Goal: Check status: Check status

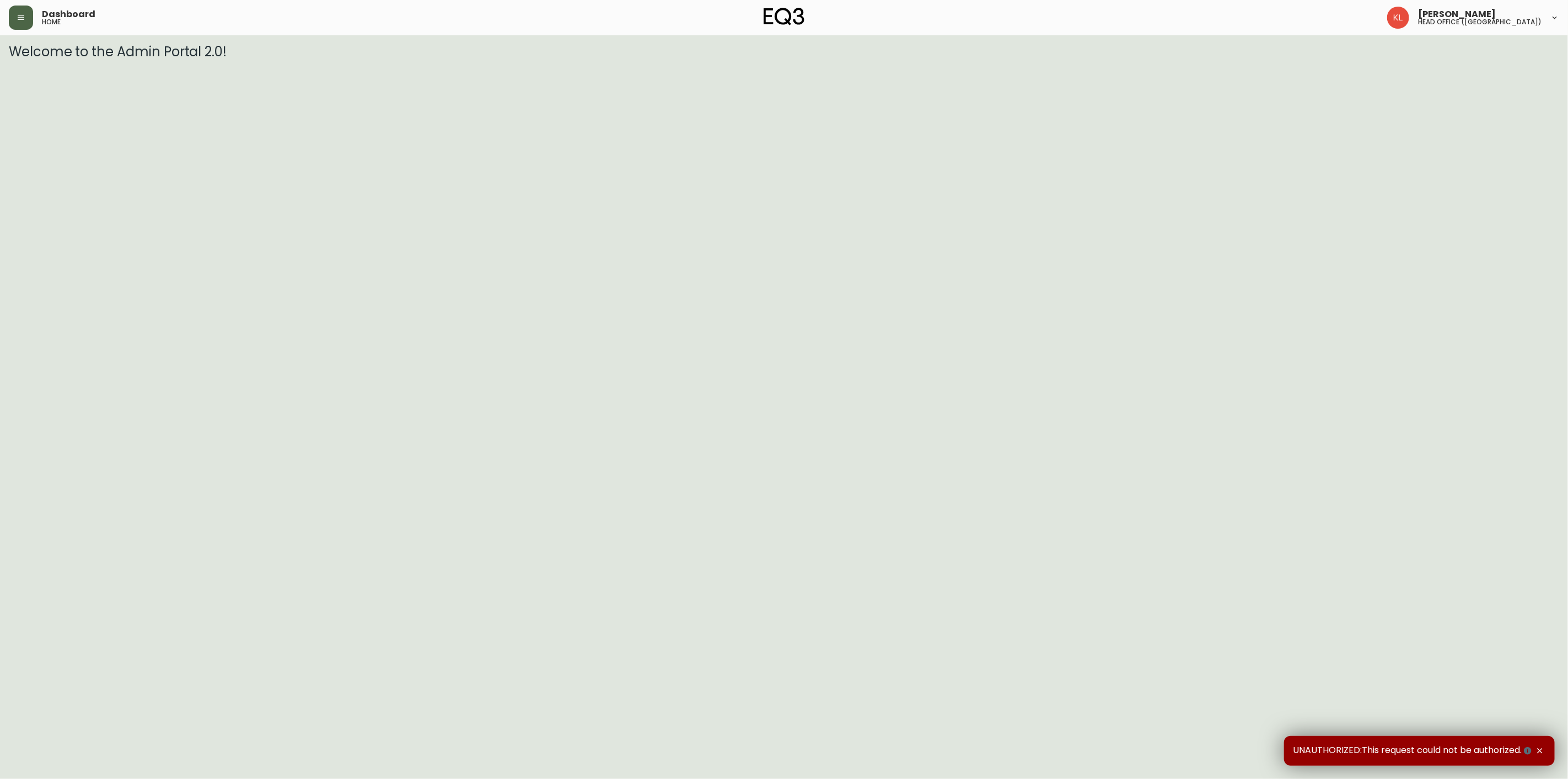
click at [19, 15] on icon "button" at bounding box center [21, 18] width 9 height 9
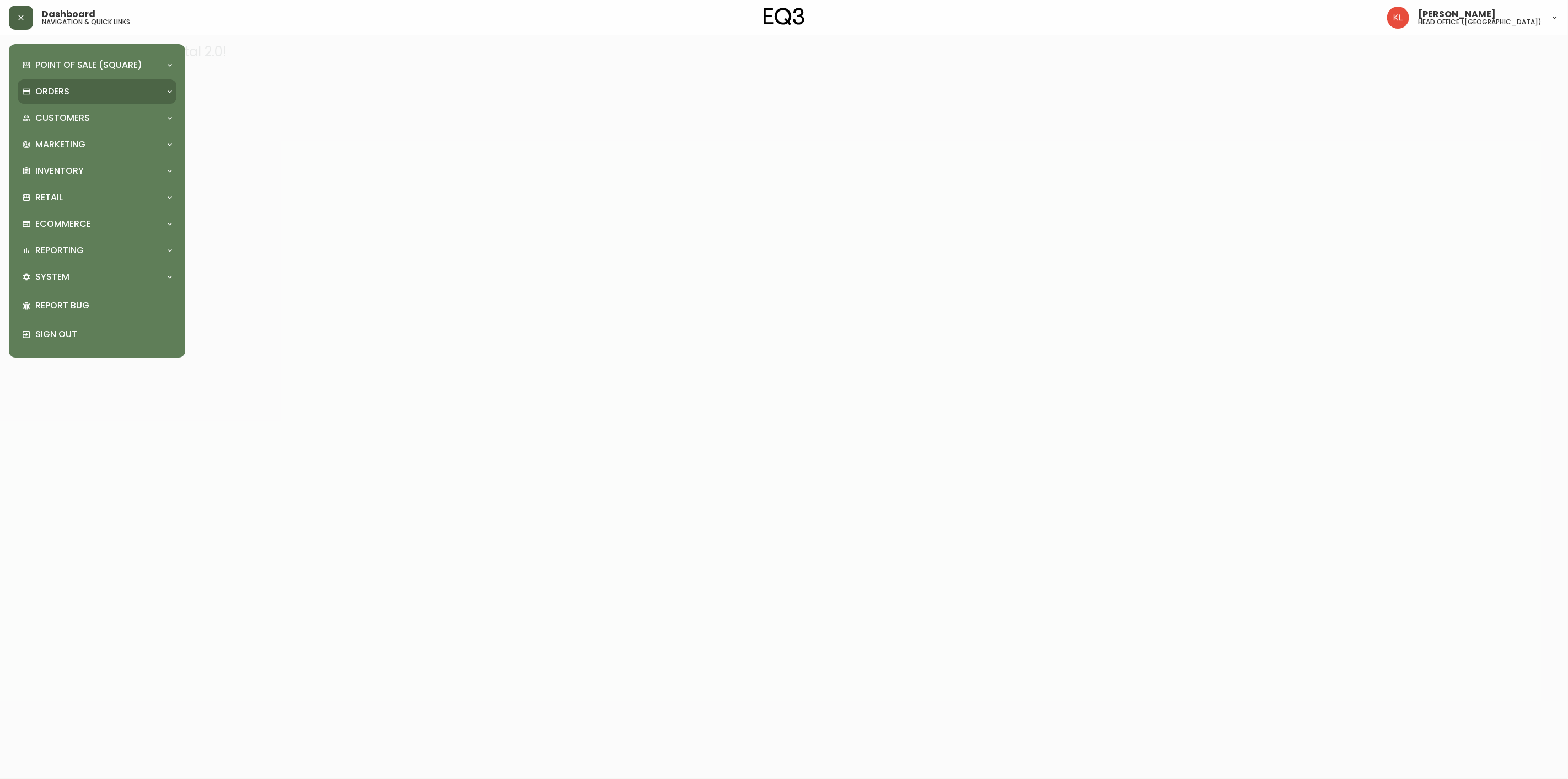
click at [47, 96] on p "Orders" at bounding box center [52, 91] width 34 height 12
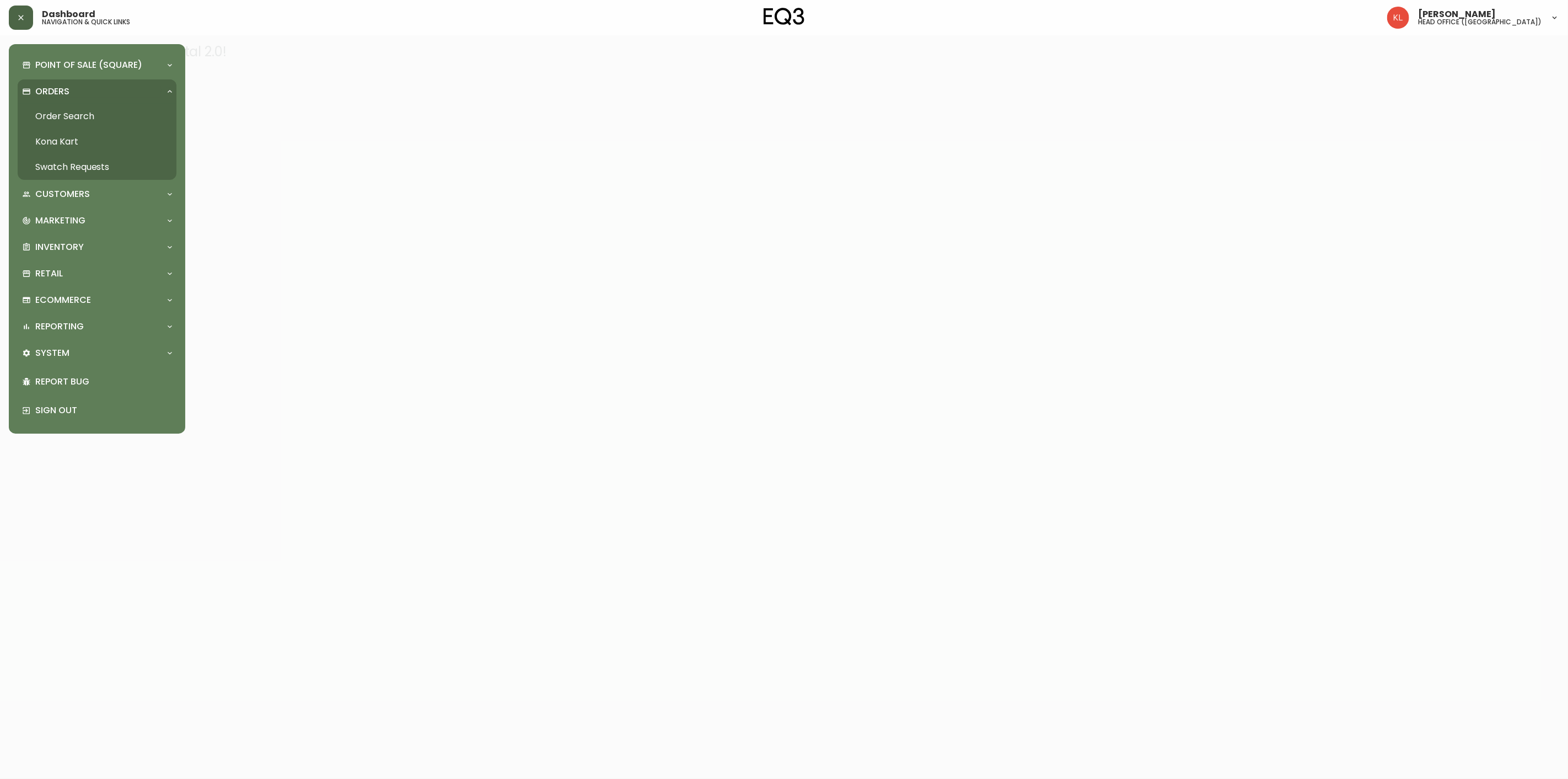
click at [50, 113] on link "Order Search" at bounding box center [97, 116] width 159 height 26
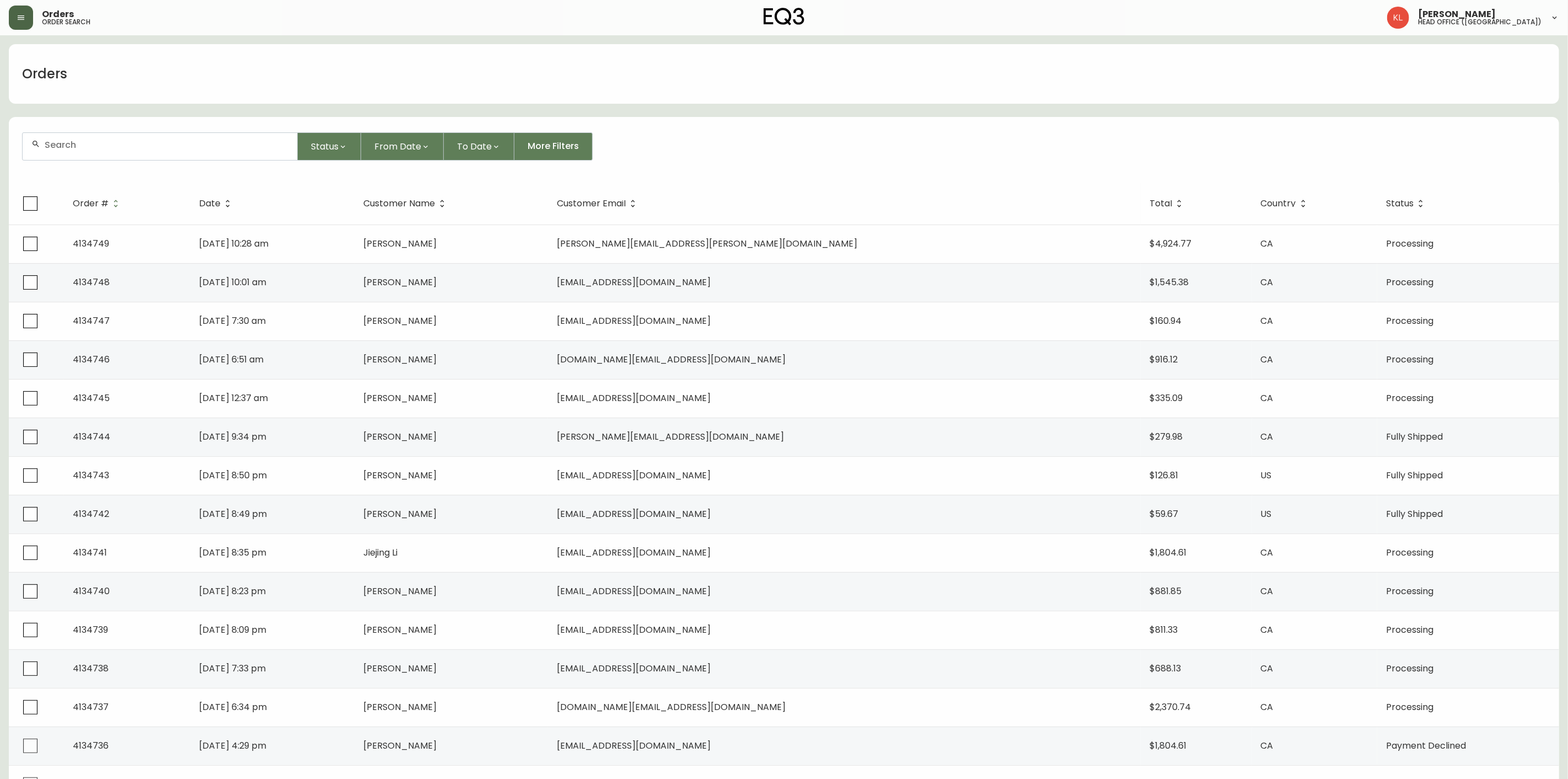
click at [65, 155] on div at bounding box center [159, 146] width 275 height 27
paste input "martinaincanada@me.com"
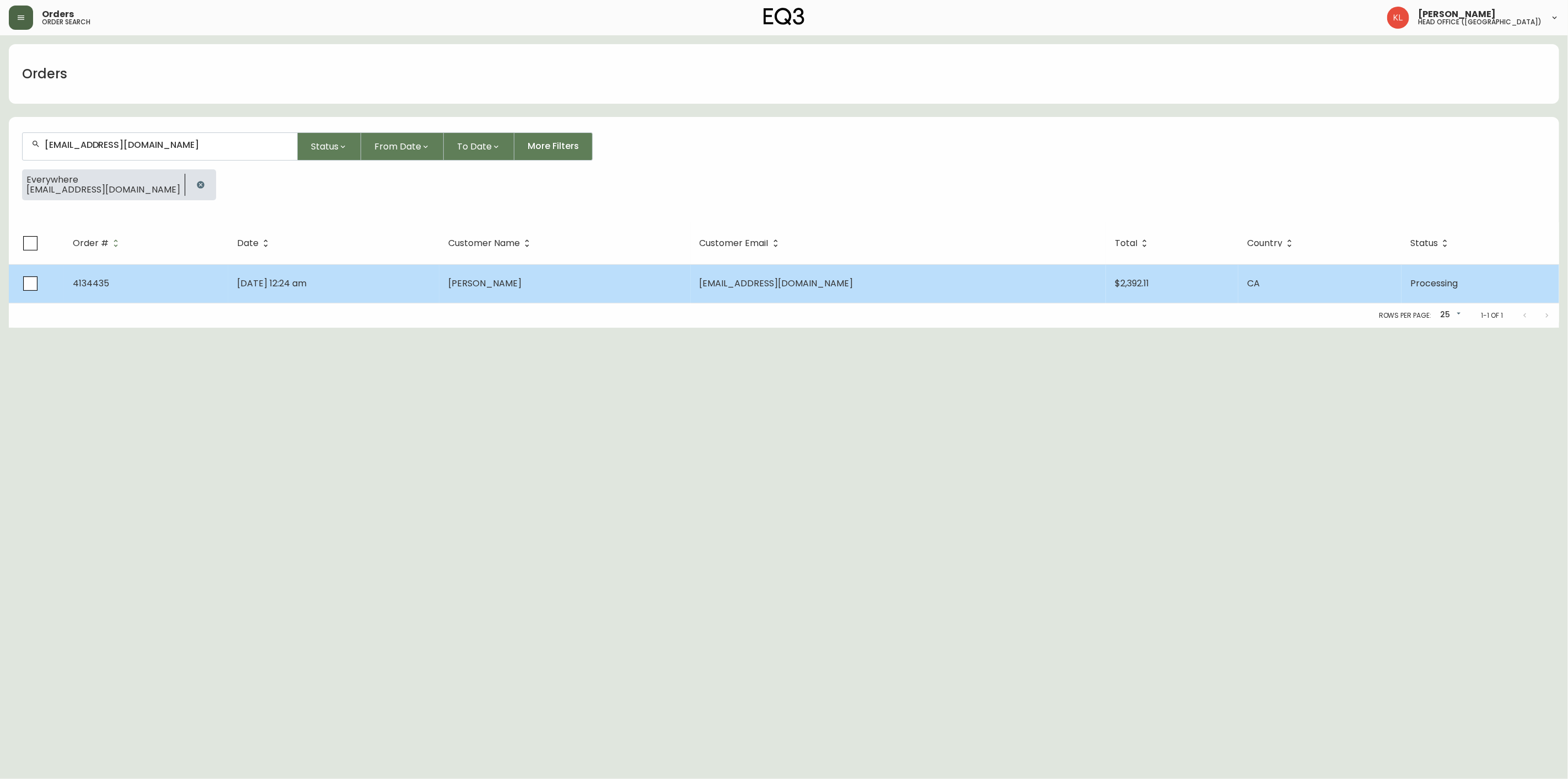
type input "martinaincanada@me.com"
click at [298, 290] on td "Aug 01 2025, 12:24 am" at bounding box center [334, 283] width 211 height 38
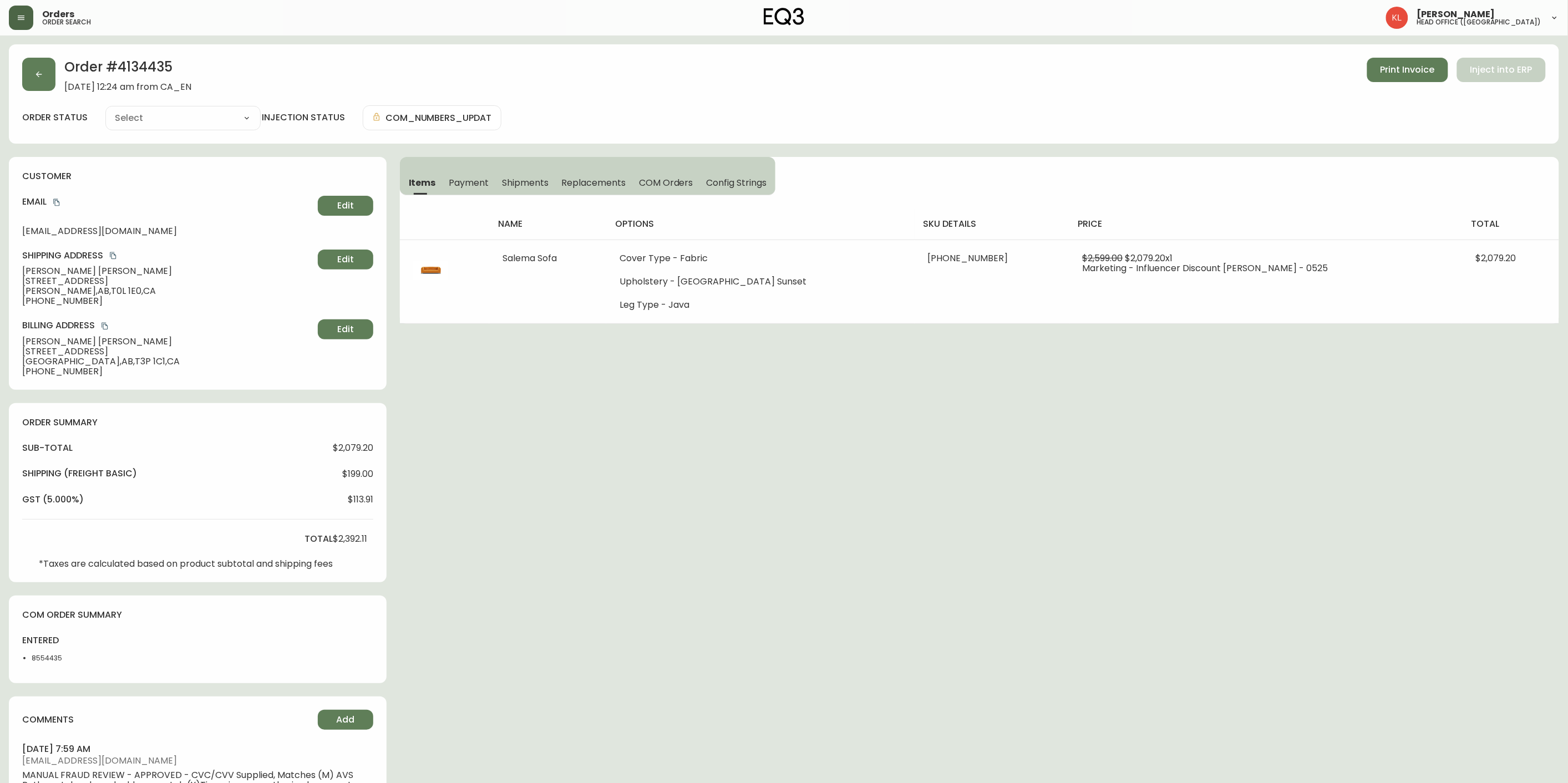
type input "Processing"
select select "PROCESSING"
click at [41, 84] on button "button" at bounding box center [39, 74] width 33 height 33
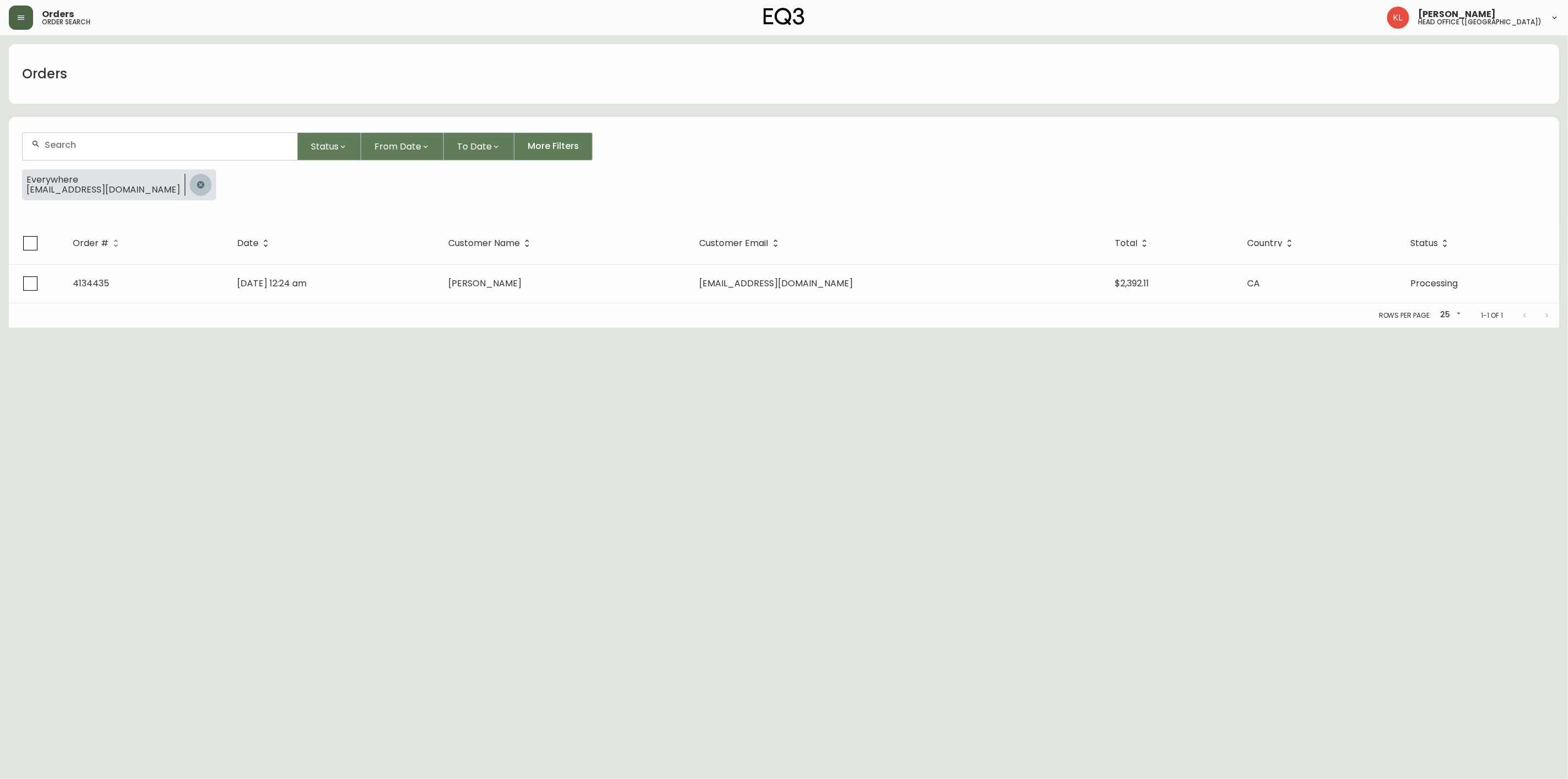
click at [196, 183] on icon "button" at bounding box center [200, 185] width 9 height 9
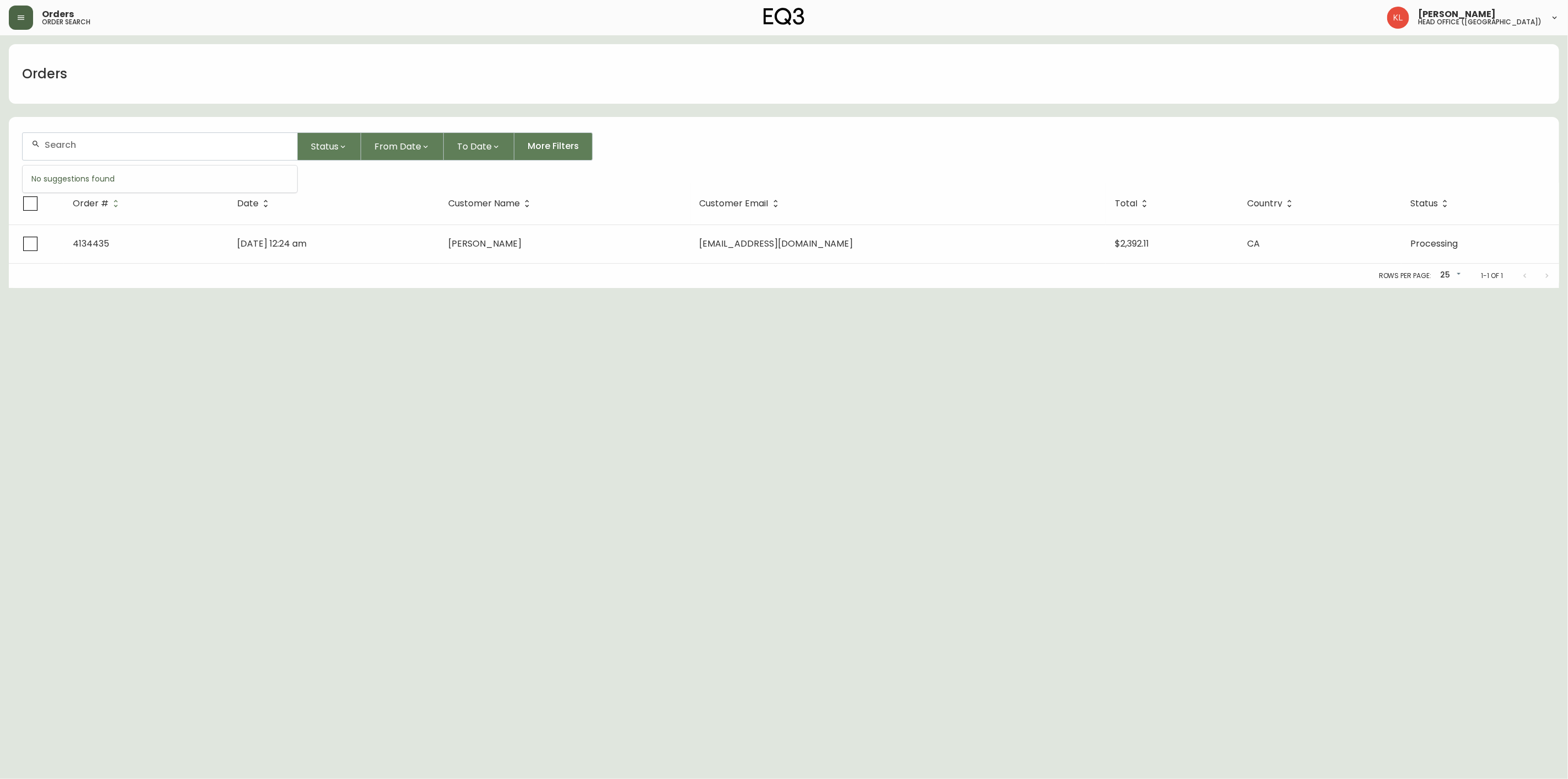
click at [173, 149] on input "text" at bounding box center [166, 144] width 243 height 10
type input "7789681886"
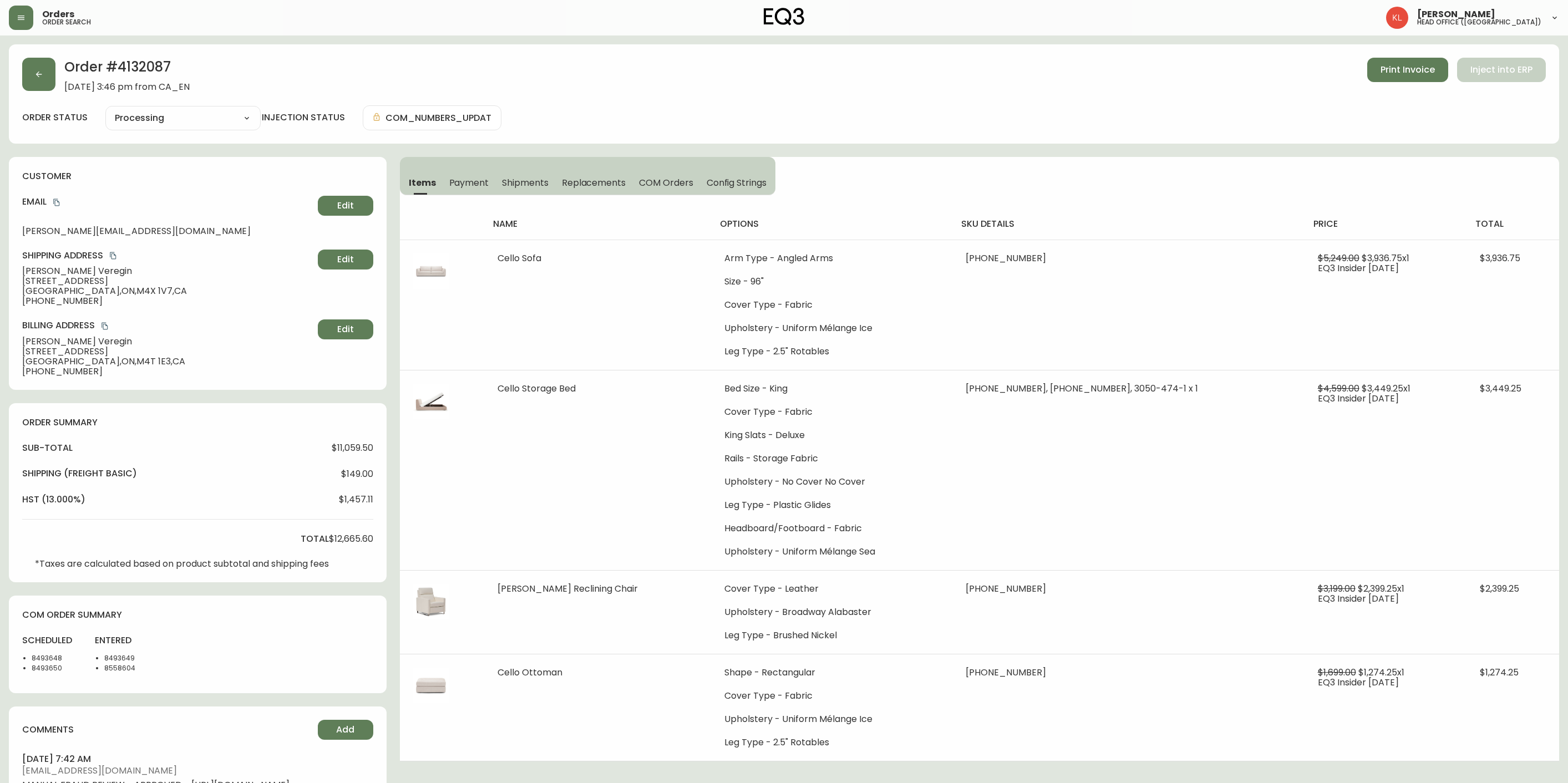
select select "PROCESSING"
click at [34, 70] on icon "button" at bounding box center [39, 74] width 9 height 9
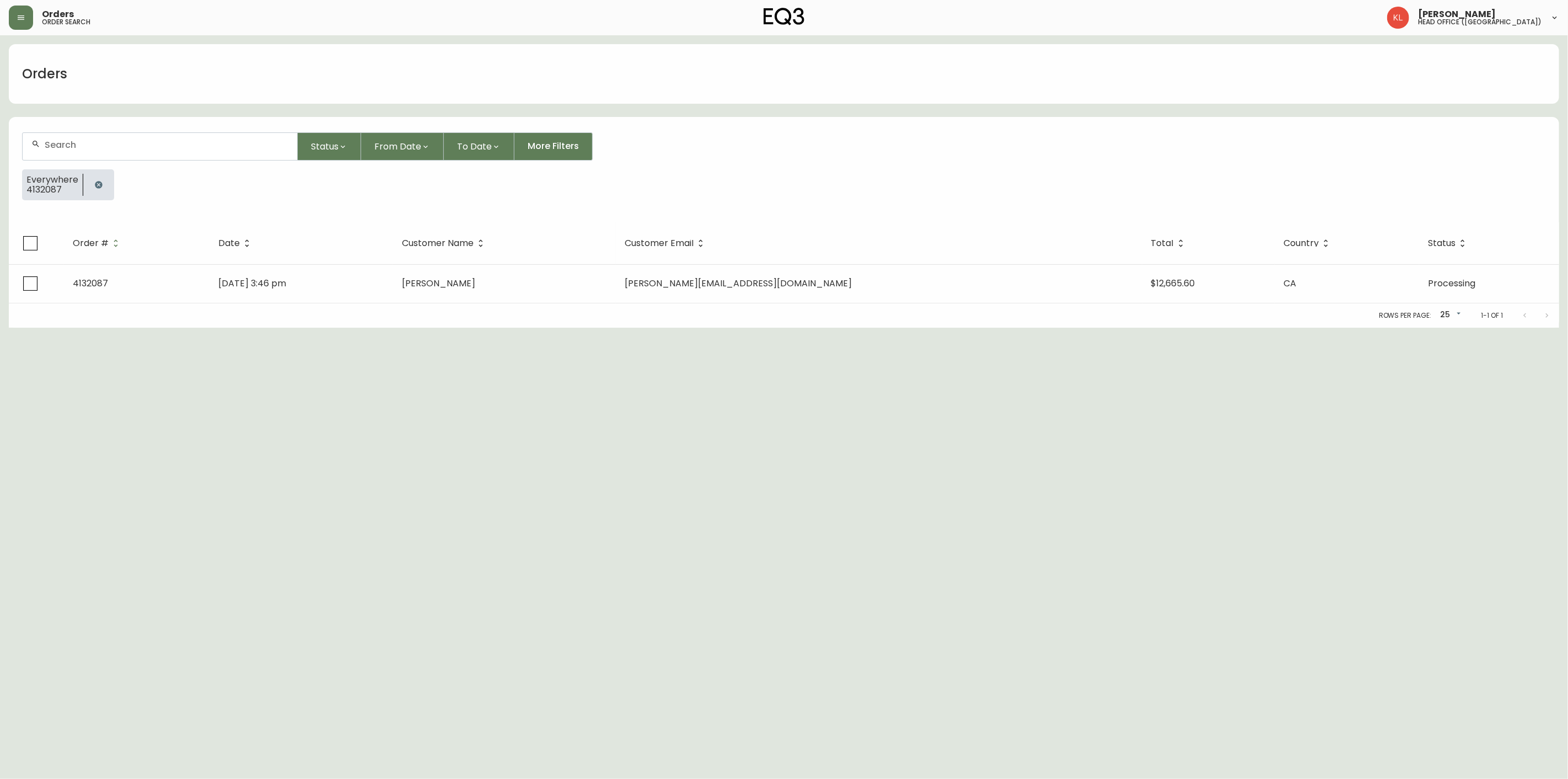
click at [98, 189] on button "button" at bounding box center [99, 185] width 22 height 22
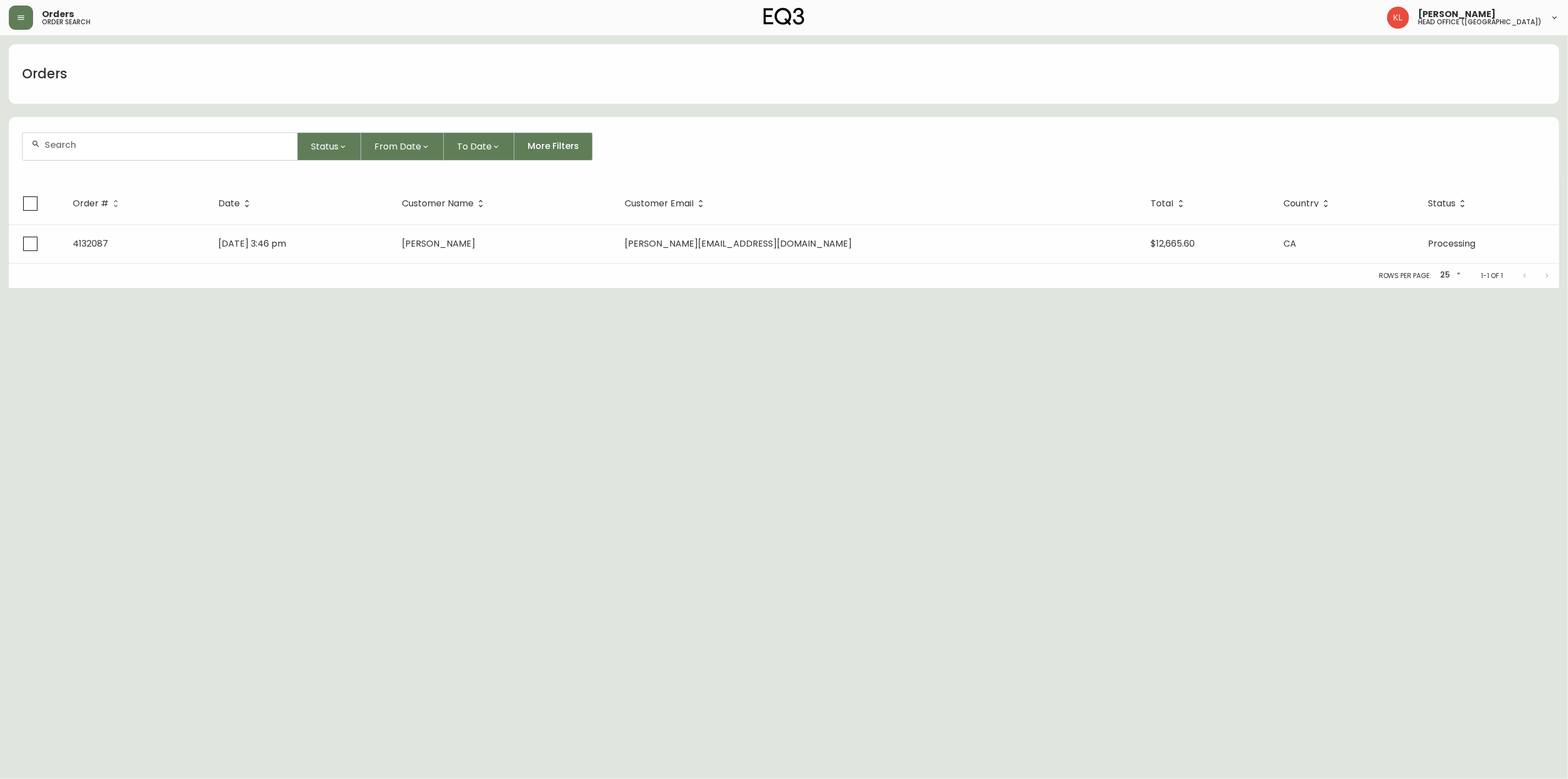
click at [125, 152] on div at bounding box center [159, 146] width 275 height 27
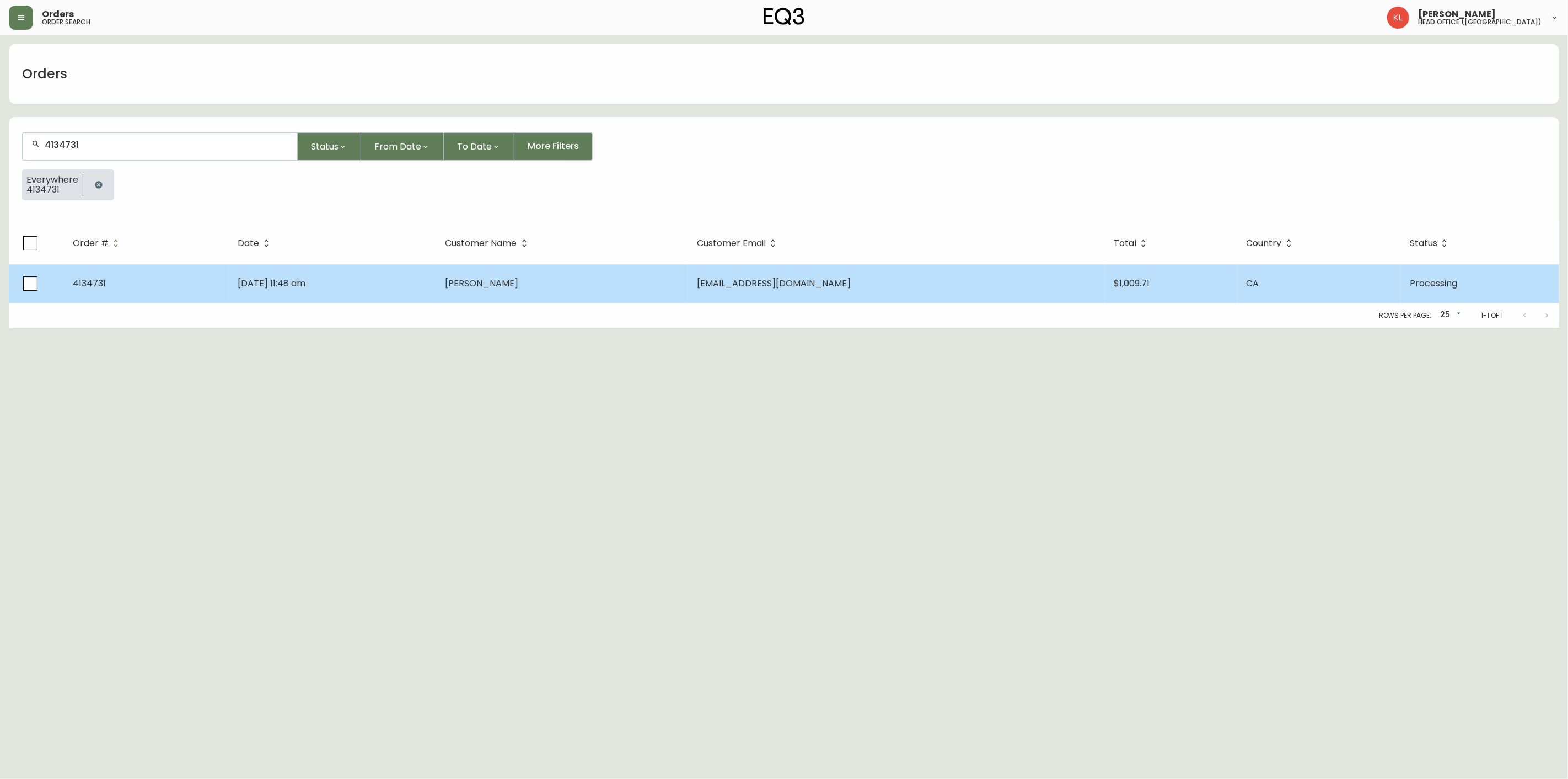
type input "4134731"
click at [359, 290] on td "Aug 21 2025, 11:48 am" at bounding box center [332, 283] width 208 height 38
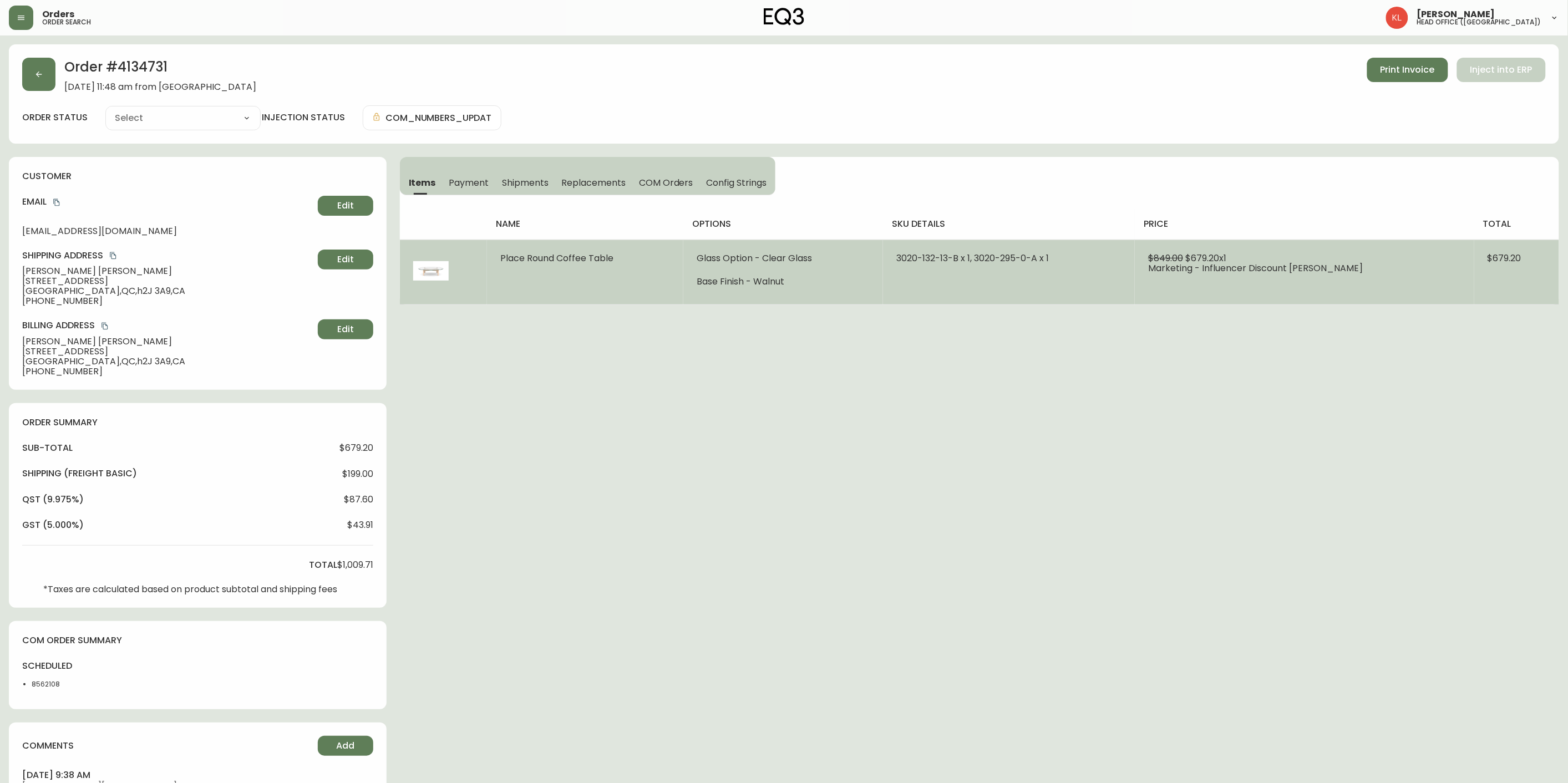
type input "Processing"
select select "PROCESSING"
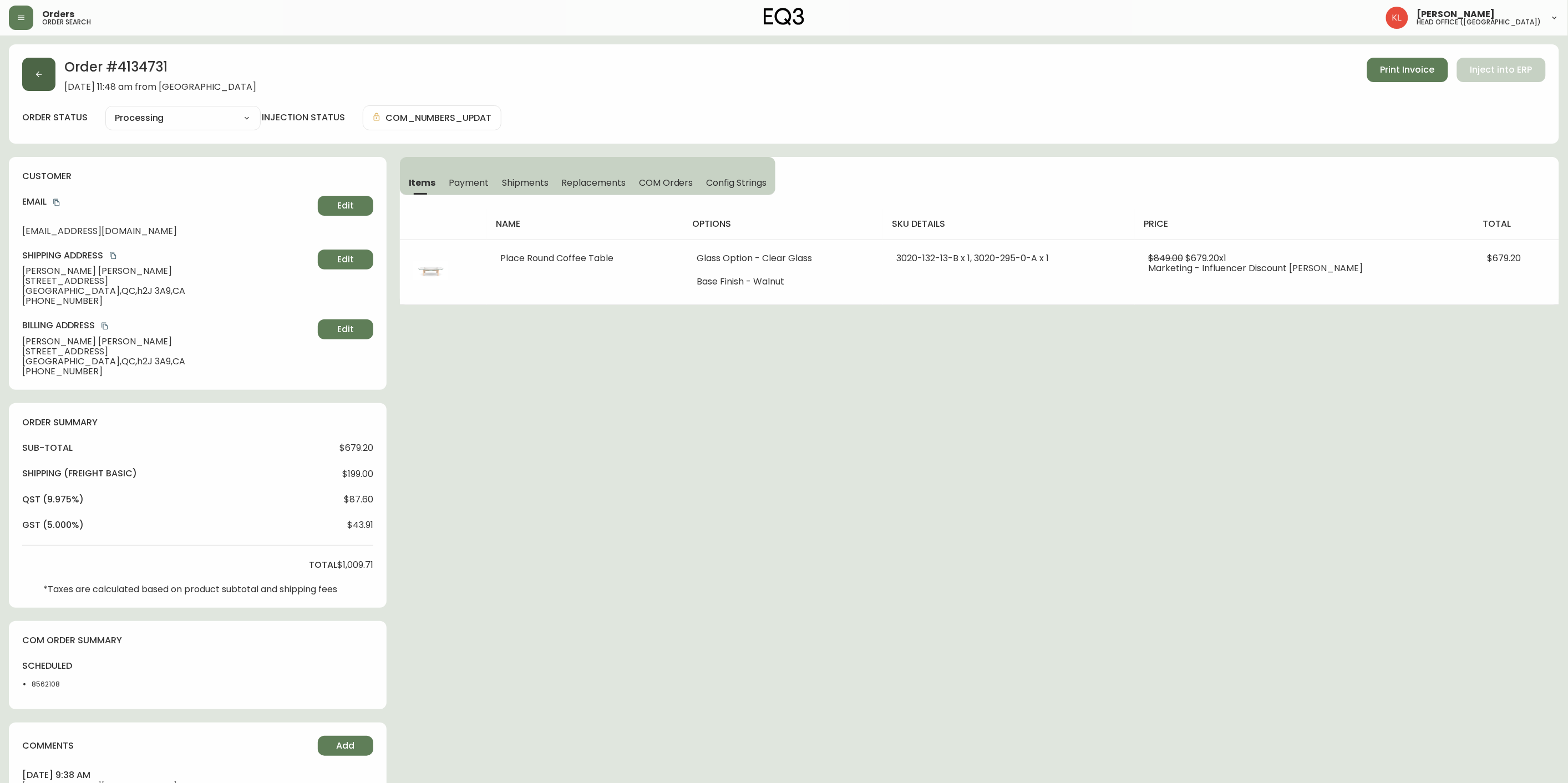
click at [49, 66] on button "button" at bounding box center [39, 74] width 33 height 33
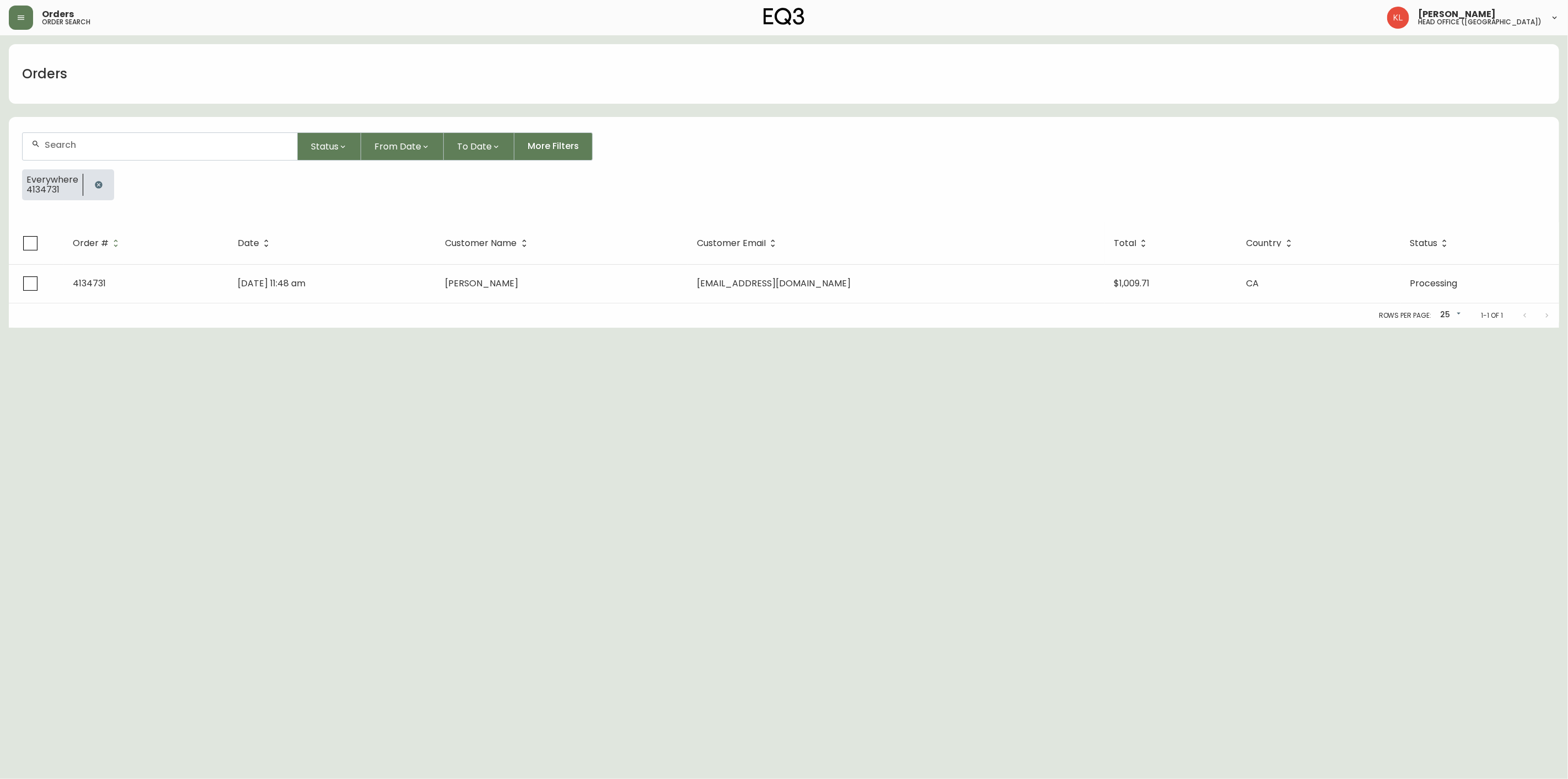
click at [100, 185] on icon "button" at bounding box center [99, 185] width 7 height 7
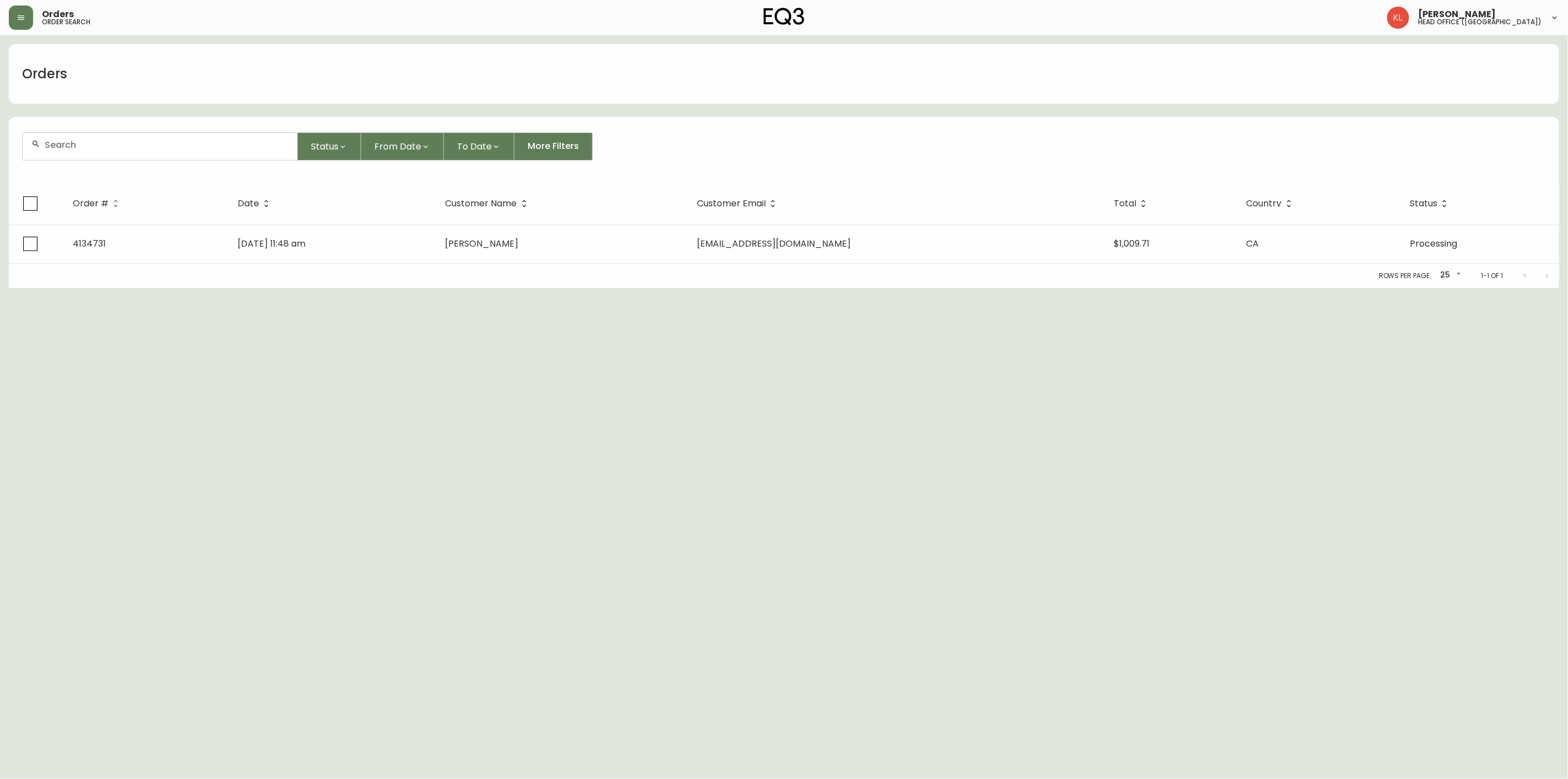
click at [111, 160] on form "Status From Date To Date More Filters" at bounding box center [783, 151] width 1550 height 63
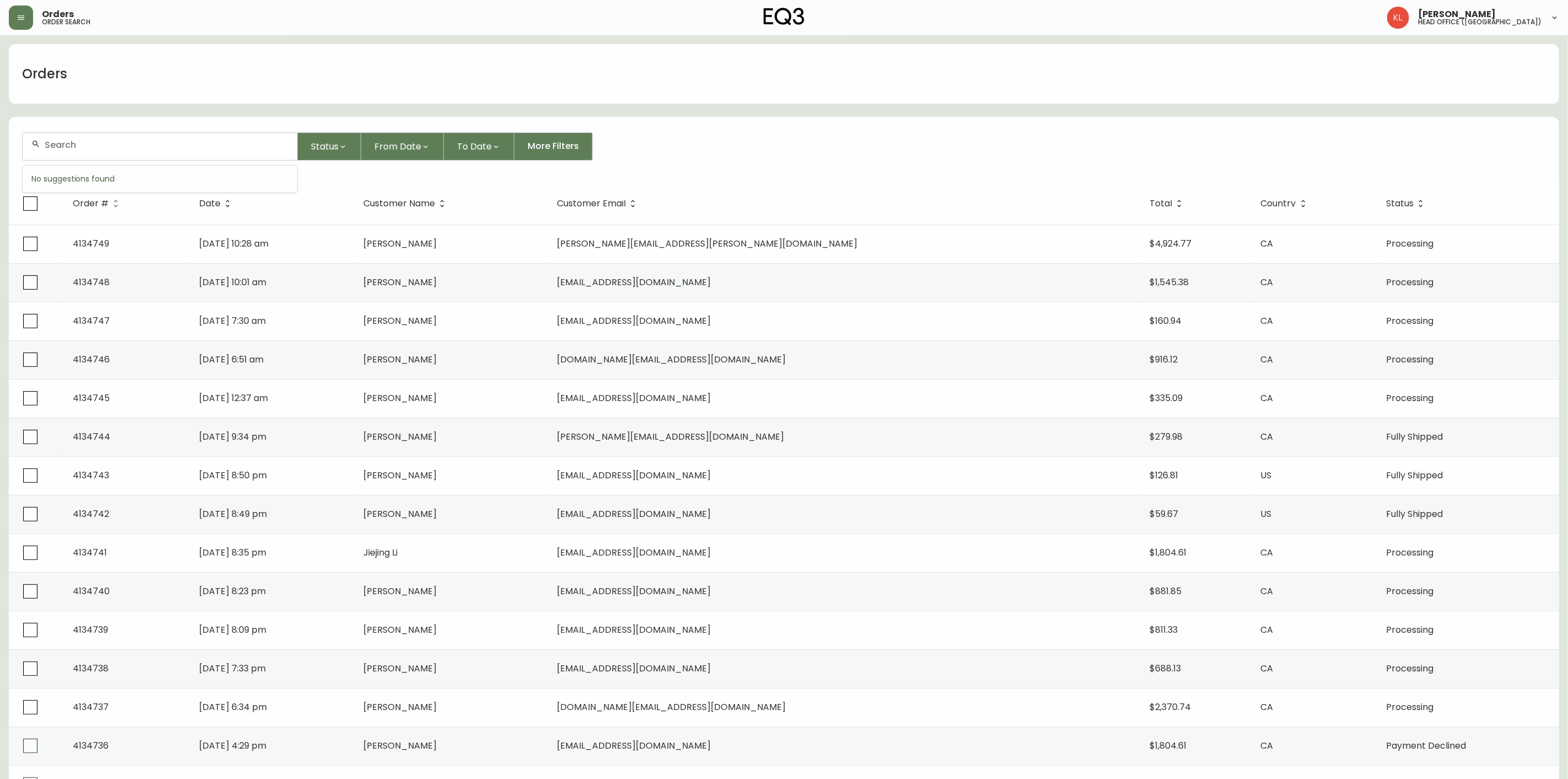
click at [119, 149] on input "text" at bounding box center [166, 144] width 243 height 10
type input "5148491401"
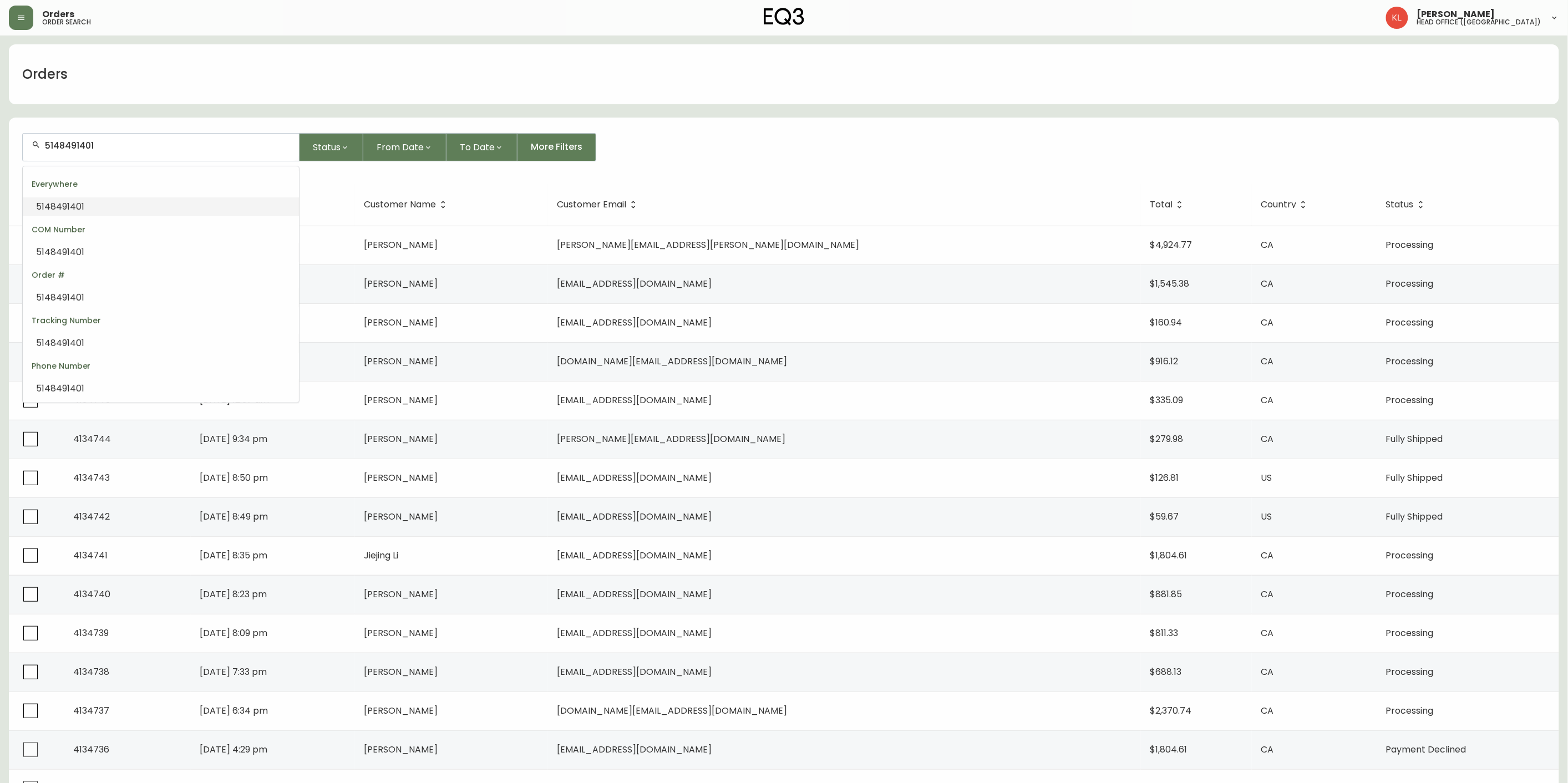
click at [106, 201] on li "5148491401" at bounding box center [160, 206] width 276 height 19
